Goal: Entertainment & Leisure: Consume media (video, audio)

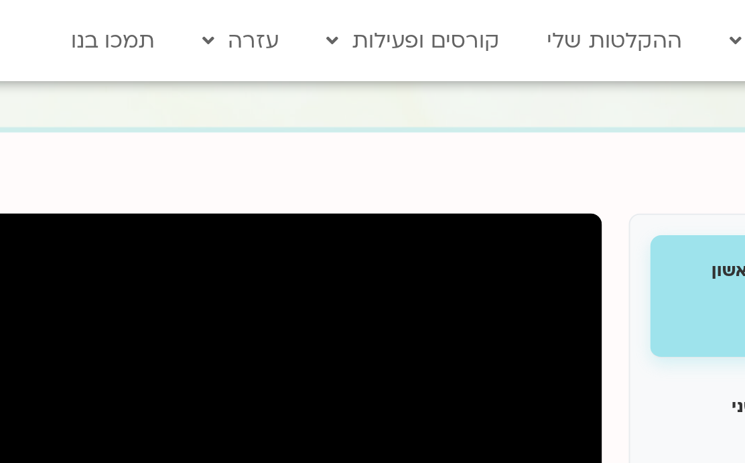
click at [342, 53] on link "התכניות שלי" at bounding box center [415, 48] width 147 height 31
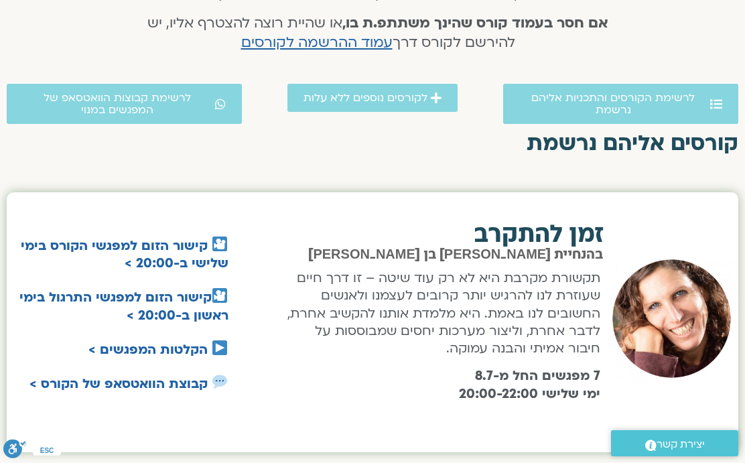
scroll to position [349, 0]
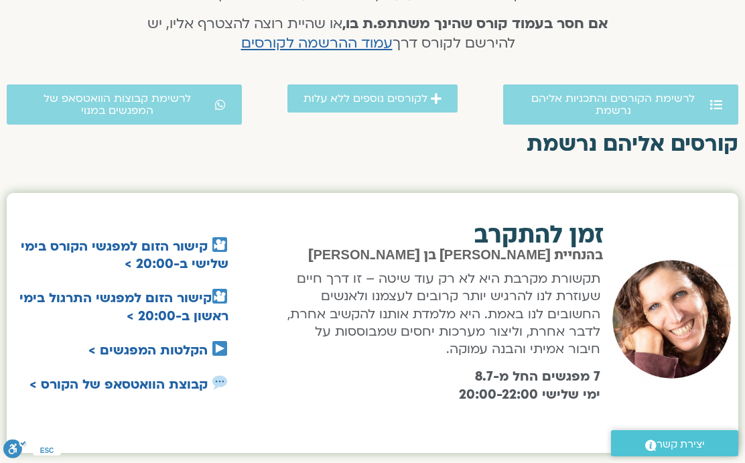
click at [631, 104] on span "לרשימת הקורסים והתכניות אליהם נרשמת" at bounding box center [613, 104] width 188 height 24
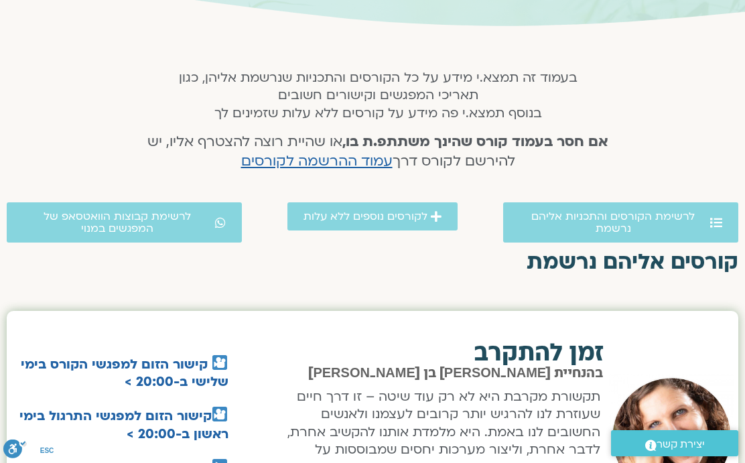
scroll to position [228, 0]
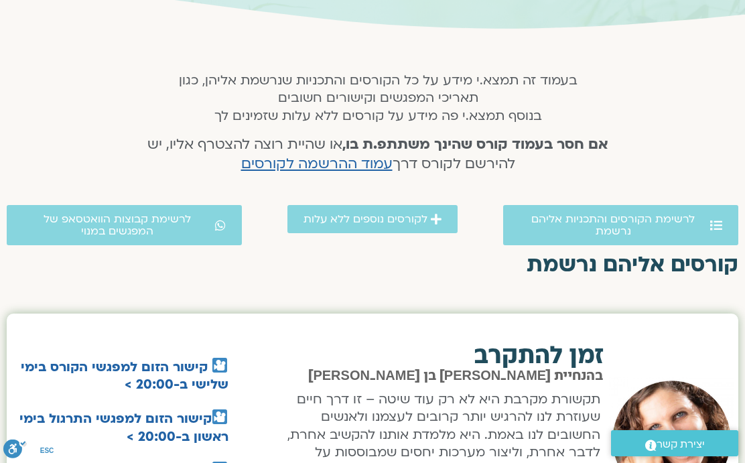
click at [336, 171] on span "עמוד ההרשמה לקורסים" at bounding box center [316, 163] width 151 height 19
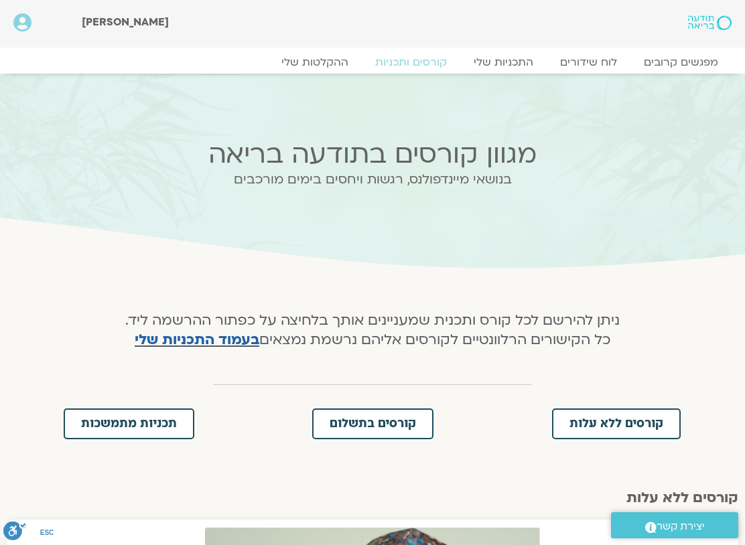
click at [324, 66] on link "ההקלטות שלי" at bounding box center [315, 62] width 94 height 13
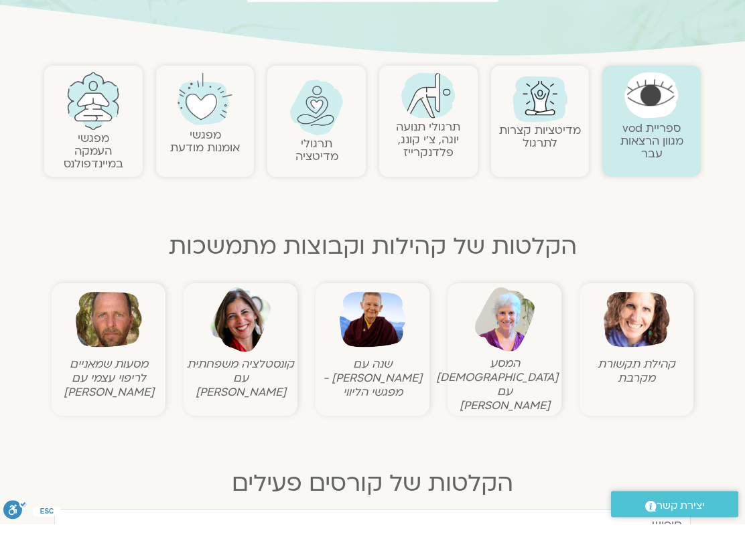
scroll to position [220, 0]
click at [224, 381] on figcaption "קונסטלציה משפחתית עם מירב שרייבר" at bounding box center [240, 399] width 107 height 42
click at [230, 352] on img at bounding box center [241, 340] width 66 height 66
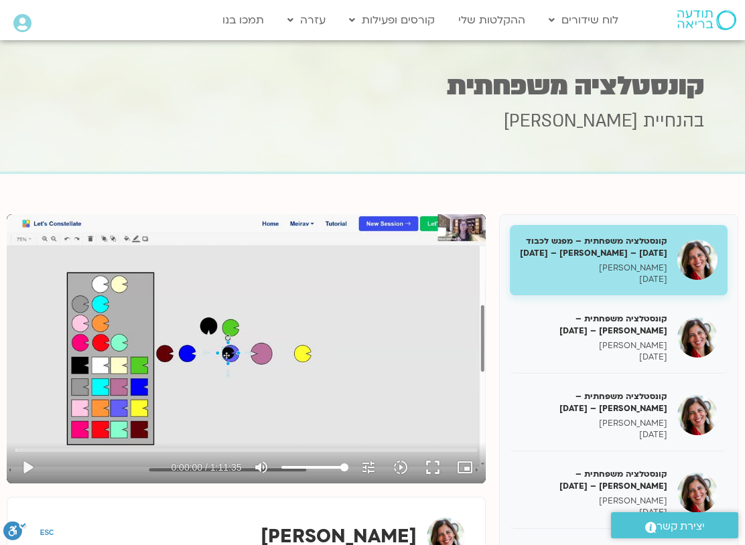
click at [14, 468] on button "play_arrow" at bounding box center [27, 467] width 32 height 32
type input "0.123122749997128"
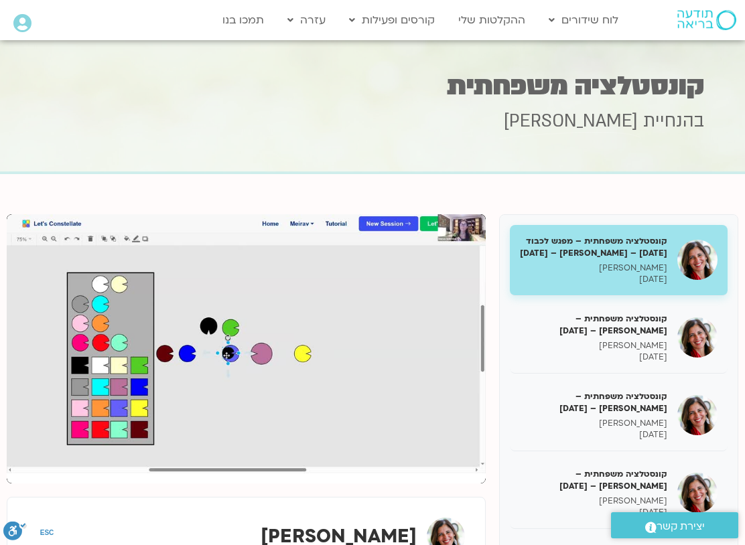
click at [654, 352] on p "[PERSON_NAME]" at bounding box center [593, 345] width 147 height 11
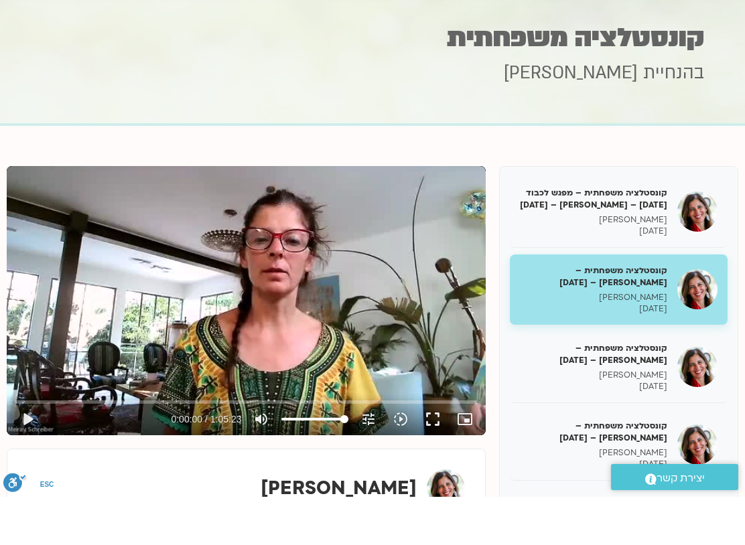
click at [21, 451] on button "play_arrow" at bounding box center [27, 467] width 32 height 32
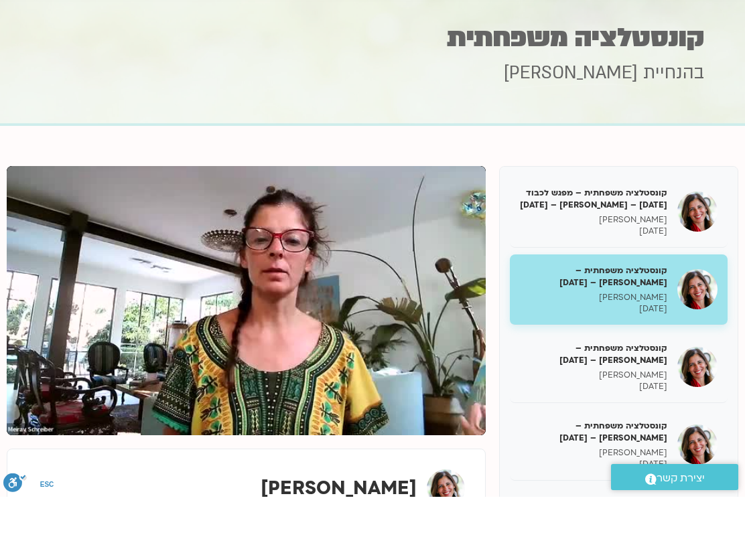
type input "4.664412484"
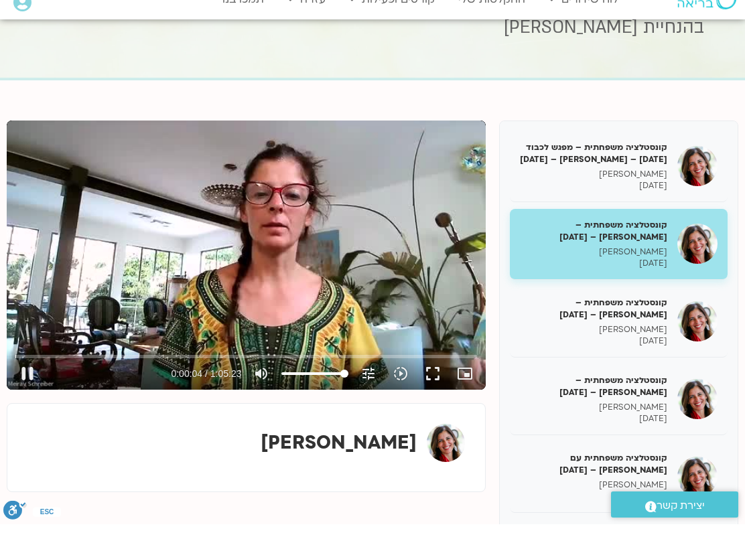
scroll to position [82, 0]
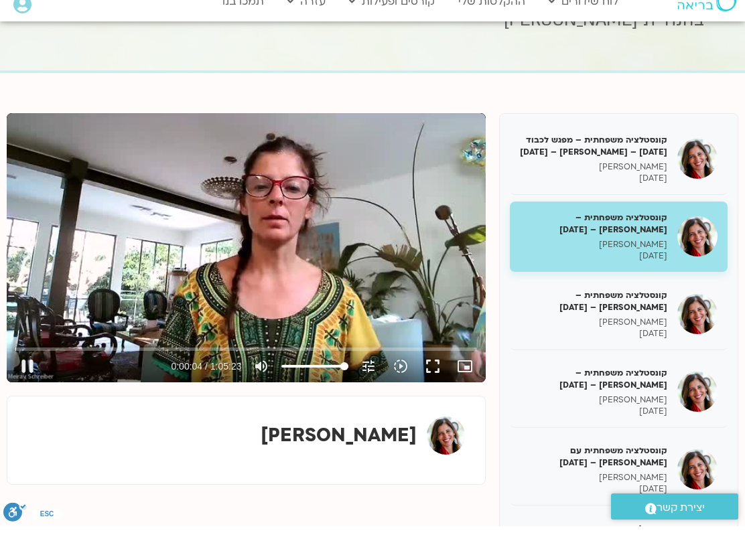
click at [28, 369] on button "pause" at bounding box center [27, 385] width 32 height 32
click at [13, 370] on button "play_arrow" at bounding box center [27, 385] width 32 height 32
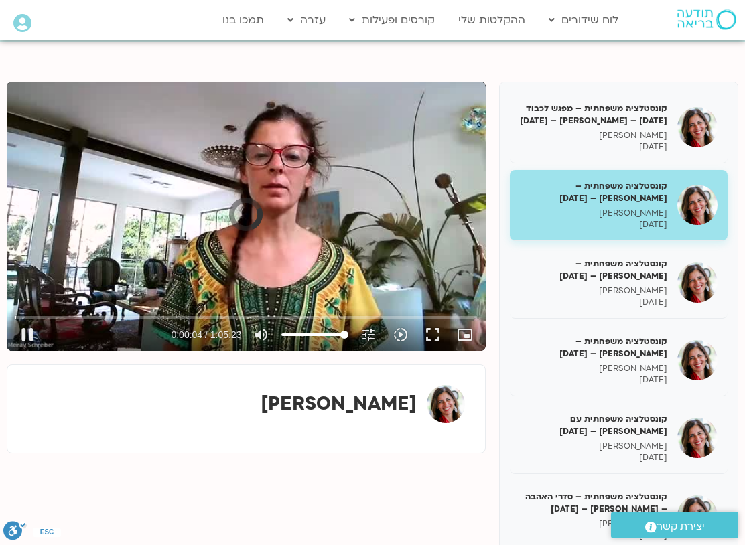
scroll to position [117, 0]
